Goal: Task Accomplishment & Management: Manage account settings

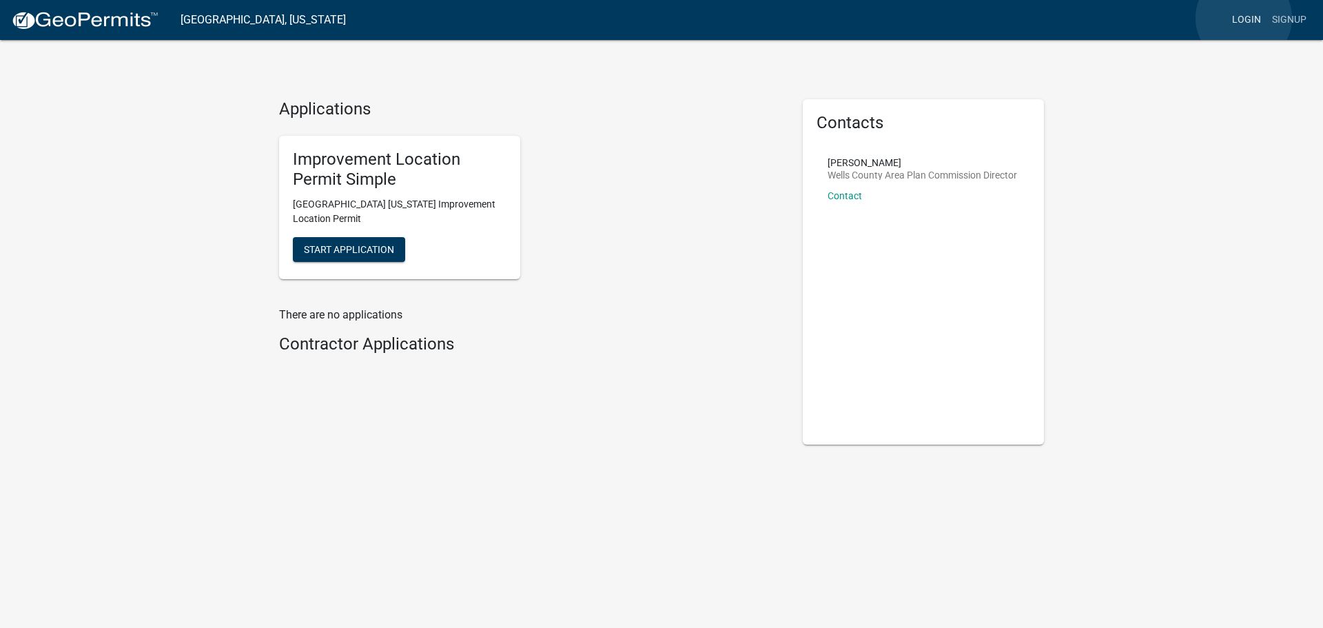
click at [1244, 18] on link "Login" at bounding box center [1247, 20] width 40 height 26
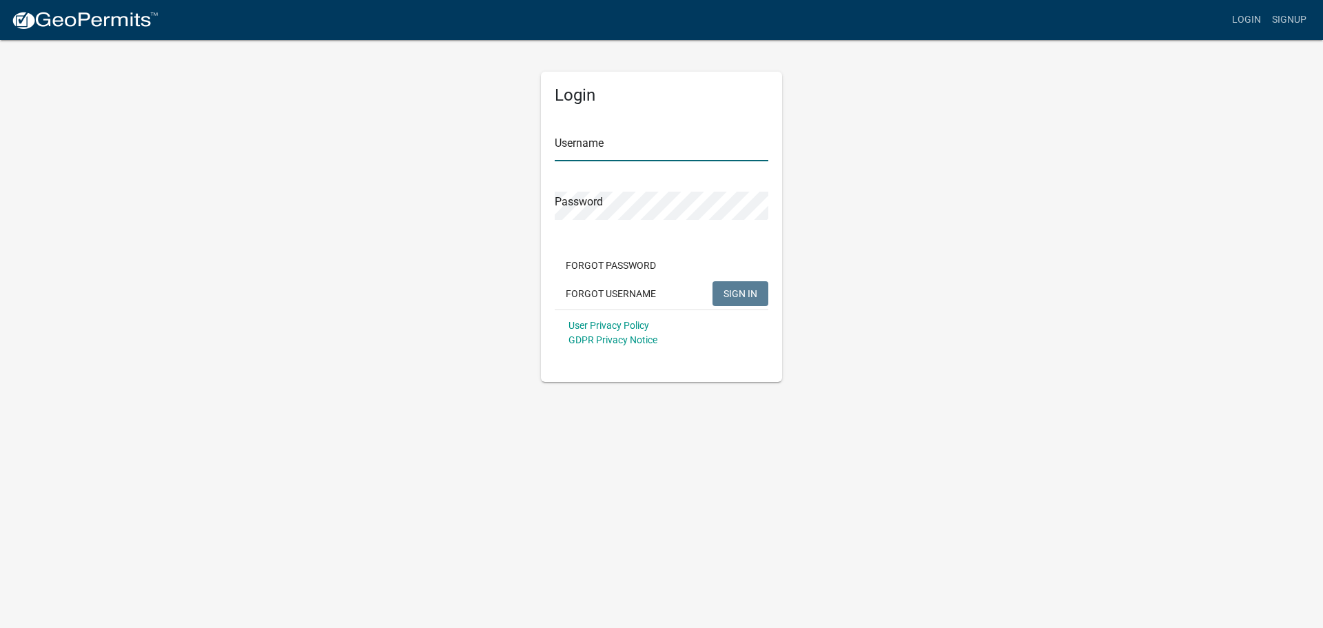
click at [639, 141] on input "Username" at bounding box center [662, 147] width 214 height 28
type input "[EMAIL_ADDRESS][DOMAIN_NAME]"
click at [733, 290] on span "SIGN IN" at bounding box center [741, 292] width 34 height 11
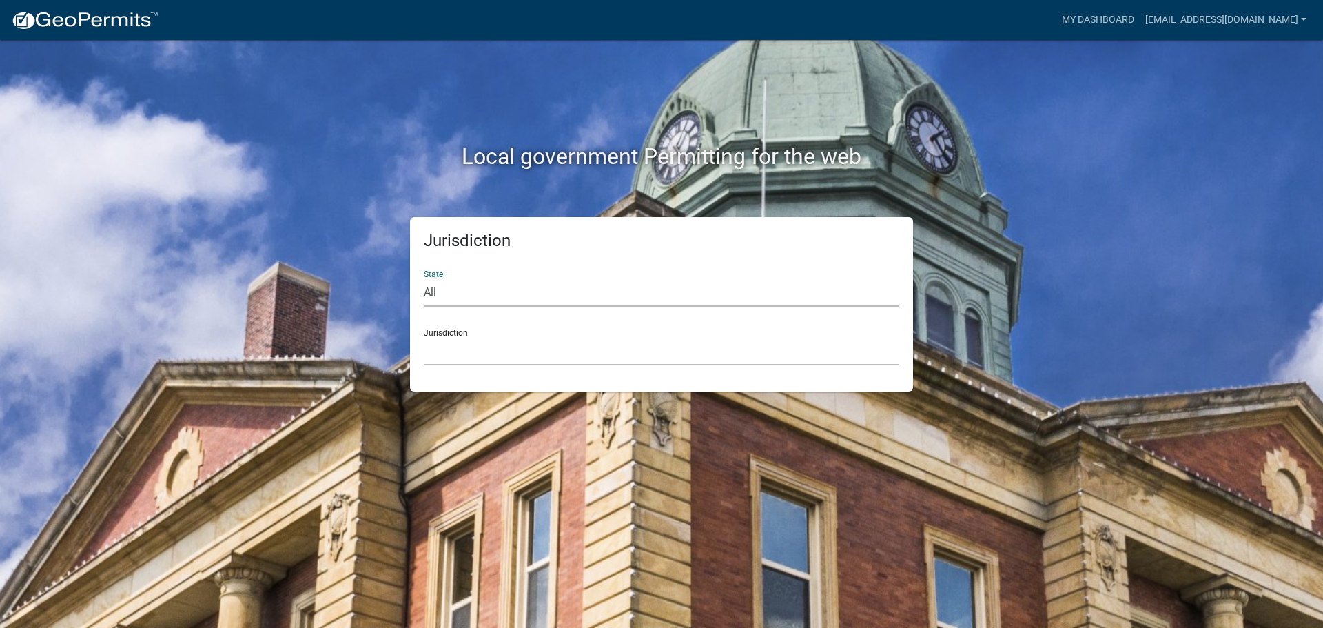
drag, startPoint x: 501, startPoint y: 290, endPoint x: 493, endPoint y: 292, distance: 7.7
click at [501, 290] on select "All [US_STATE] [US_STATE] [US_STATE] [US_STATE] [US_STATE] [US_STATE] [US_STATE…" at bounding box center [662, 292] width 476 height 28
select select "[US_STATE]"
click at [424, 278] on select "All [US_STATE] [US_STATE] [US_STATE] [US_STATE] [US_STATE] [US_STATE] [US_STATE…" at bounding box center [662, 292] width 476 height 28
click at [766, 343] on select "City of [GEOGRAPHIC_DATA], [US_STATE] City of [GEOGRAPHIC_DATA], [US_STATE] Cit…" at bounding box center [662, 351] width 476 height 28
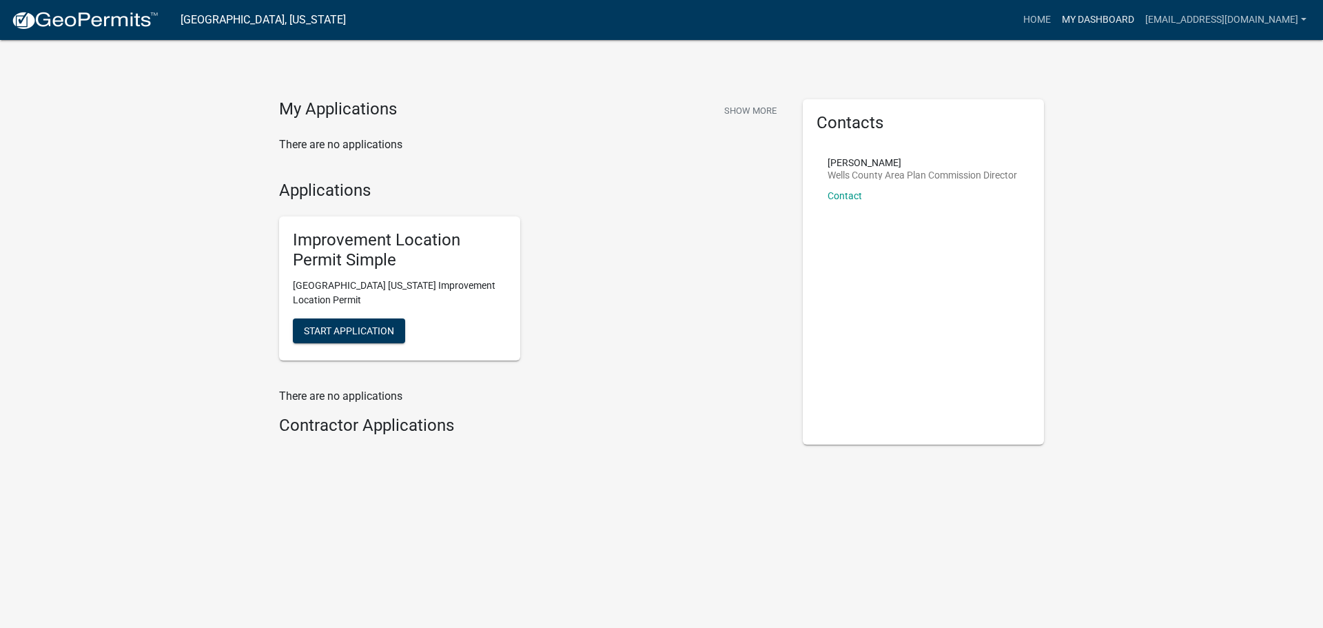
click at [1106, 17] on link "My Dashboard" at bounding box center [1098, 20] width 83 height 26
